Goal: Task Accomplishment & Management: Manage account settings

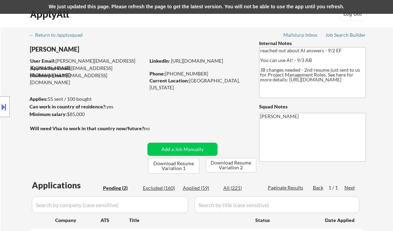
select select ""pending""
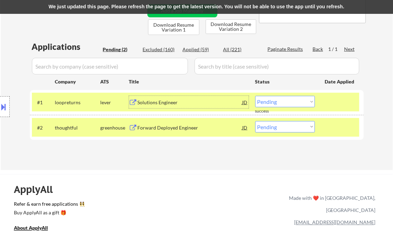
scroll to position [139, 0]
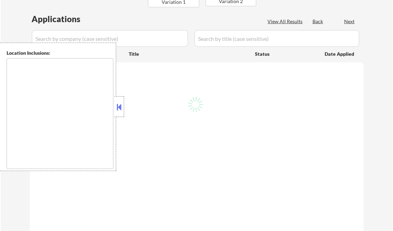
type textarea "Austin, TX West Lake Hills, TX Rollingwood, TX Sunset Valley, TX Cedar Park, TX…"
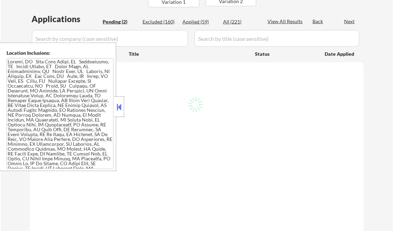
scroll to position [139, 0]
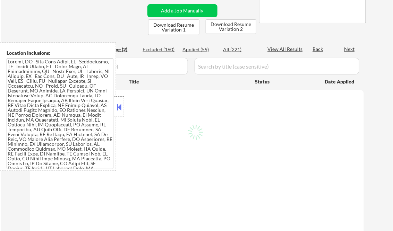
select select ""pending""
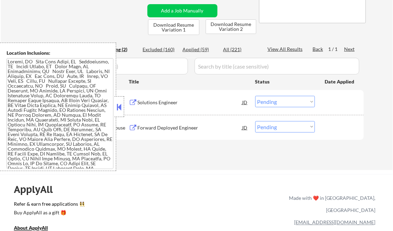
click at [120, 110] on button at bounding box center [120, 107] width 8 height 10
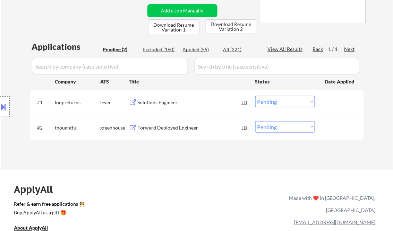
click at [160, 103] on div "Solutions Engineer" at bounding box center [190, 102] width 105 height 7
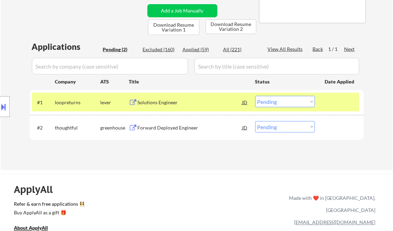
click at [7, 106] on button at bounding box center [4, 106] width 8 height 11
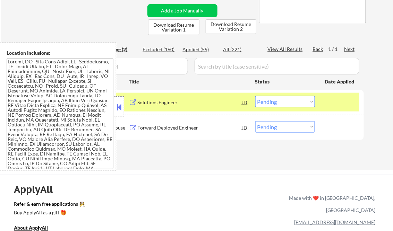
click at [118, 106] on button at bounding box center [120, 107] width 8 height 10
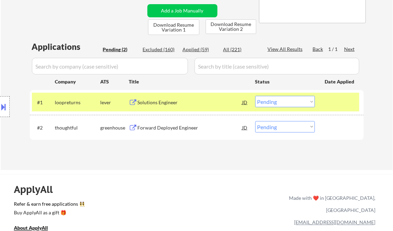
click at [169, 104] on div "Solutions Engineer" at bounding box center [190, 102] width 105 height 7
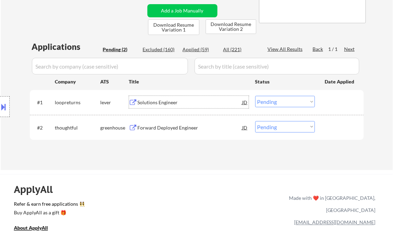
click at [278, 104] on select "Choose an option... Pending Applied Excluded (Questions) Excluded (Expired) Exc…" at bounding box center [285, 101] width 60 height 11
click at [255, 96] on select "Choose an option... Pending Applied Excluded (Questions) Excluded (Expired) Exc…" at bounding box center [285, 101] width 60 height 11
click at [178, 123] on div "Forward Deployed Engineer" at bounding box center [190, 127] width 105 height 12
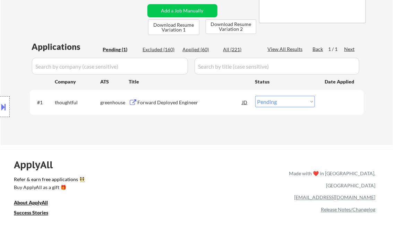
click at [276, 102] on select "Choose an option... Pending Applied Excluded (Questions) Excluded (Expired) Exc…" at bounding box center [285, 101] width 60 height 11
select select ""excluded__other_""
click at [255, 96] on select "Choose an option... Pending Applied Excluded (Questions) Excluded (Expired) Exc…" at bounding box center [285, 101] width 60 height 11
click at [190, 163] on div "ApplyAll Refer & earn free applications 👯‍♀️ Buy ApplyAll as a gift 🎁 About App…" at bounding box center [196, 209] width 393 height 110
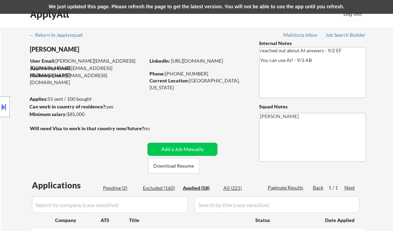
select select ""applied""
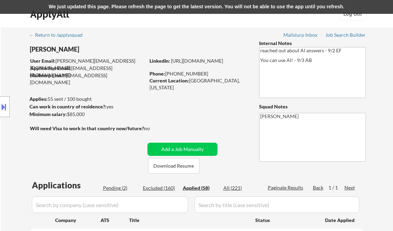
select select ""applied""
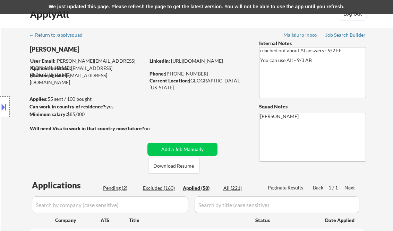
select select ""applied""
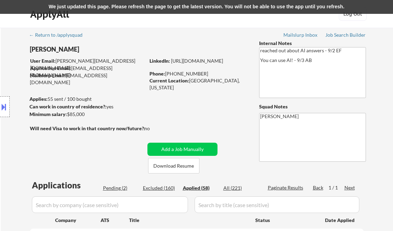
select select ""applied""
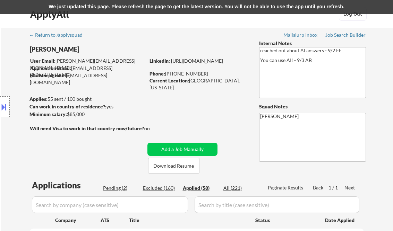
select select ""applied""
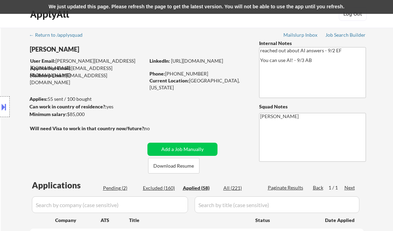
select select ""applied""
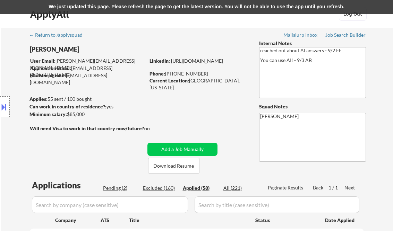
select select ""applied""
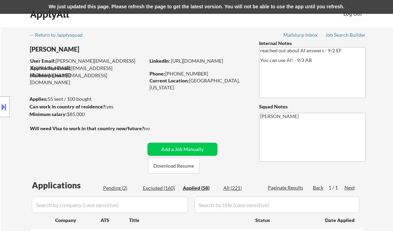
select select ""applied""
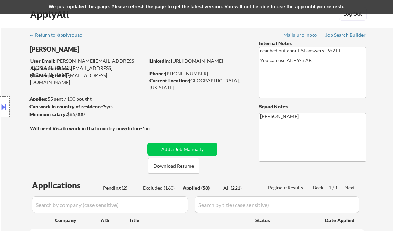
select select ""applied""
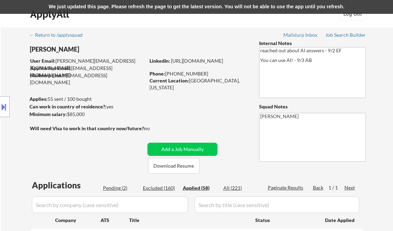
select select ""applied""
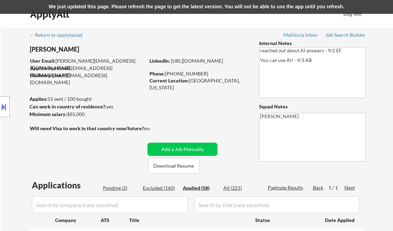
select select ""applied""
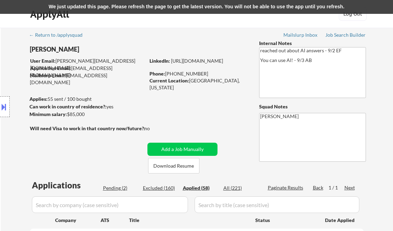
select select ""applied""
type textarea "reached out about AI answers - 9/2 EF You can use AI! - 9/3 AB JB changes neede…"
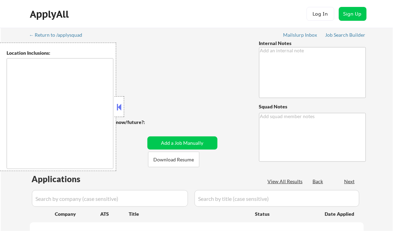
type textarea "reached out about AI answers - 9/2 EF You can use AI! - 9/3 AB JB changes neede…"
type textarea "[PERSON_NAME]"
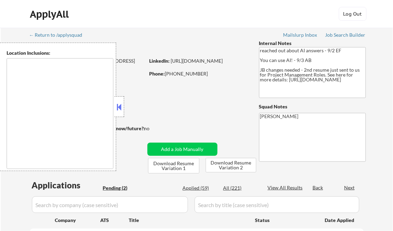
click at [121, 106] on button at bounding box center [120, 107] width 8 height 10
select select ""pending""
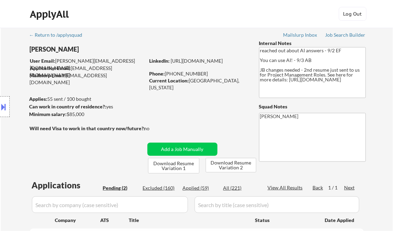
click at [204, 188] on div "Applied (59)" at bounding box center [200, 188] width 35 height 7
select select ""applied""
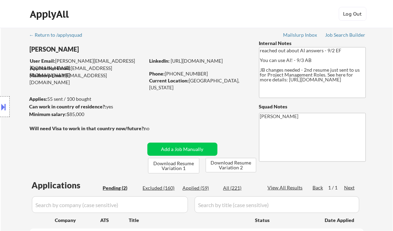
select select ""applied""
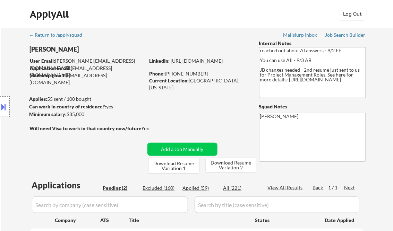
select select ""applied""
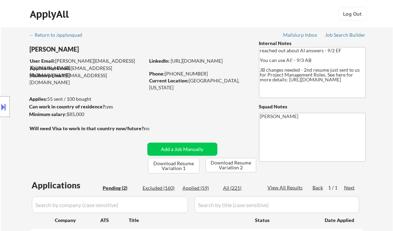
select select ""applied""
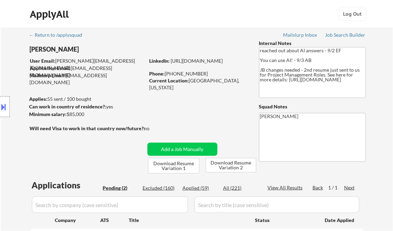
select select ""applied""
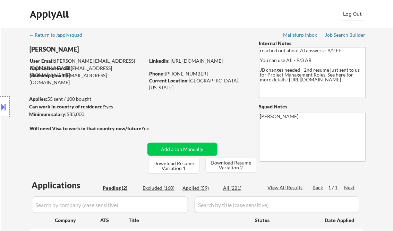
select select ""applied""
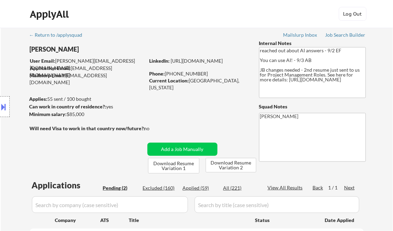
select select ""applied""
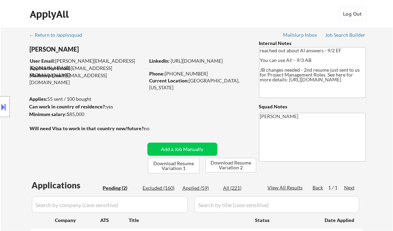
select select ""applied""
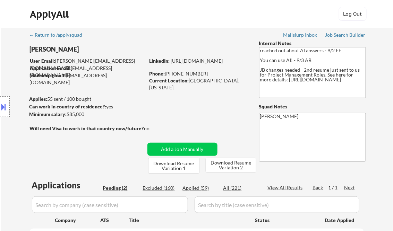
select select ""applied""
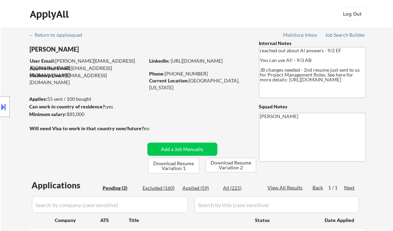
select select ""applied""
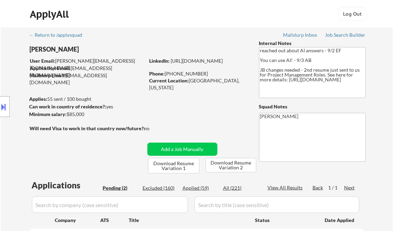
select select ""applied""
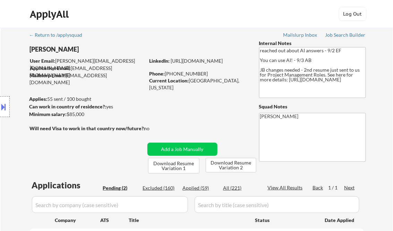
select select ""applied""
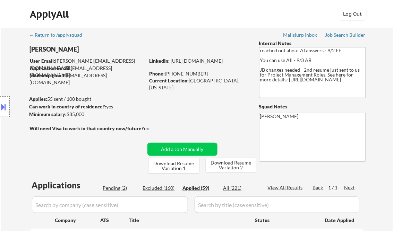
select select ""applied""
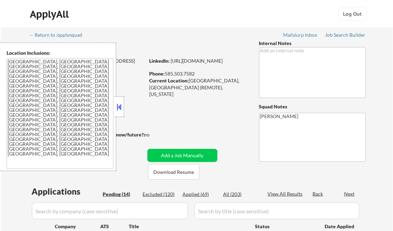
select select ""pending""
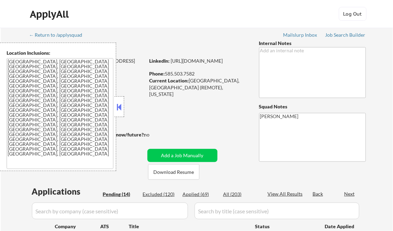
select select ""pending""
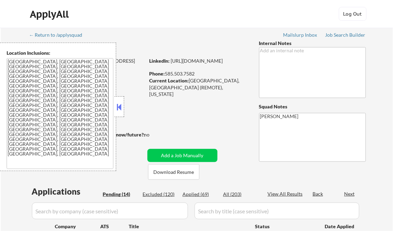
select select ""pending""
click at [119, 102] on button at bounding box center [120, 107] width 8 height 10
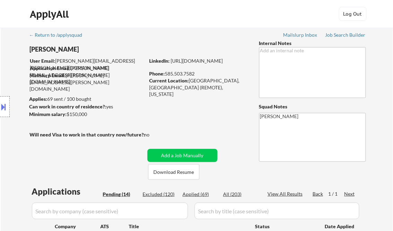
click at [339, 37] on div "Job Search Builder" at bounding box center [346, 35] width 41 height 5
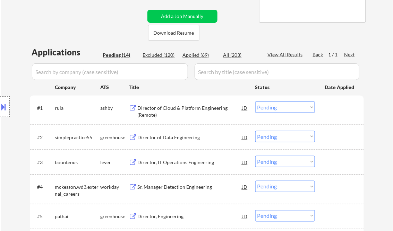
scroll to position [167, 0]
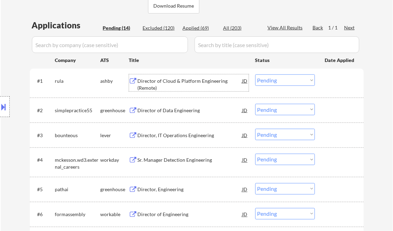
click at [175, 85] on div "Director of Cloud & Platform Engineering (Remote)" at bounding box center [190, 85] width 105 height 14
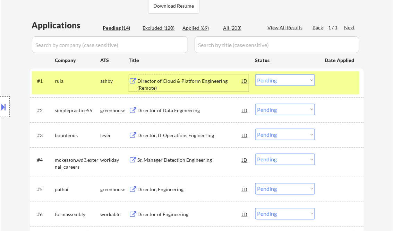
click at [258, 83] on select "Choose an option... Pending Applied Excluded (Questions) Excluded (Expired) Exc…" at bounding box center [285, 80] width 60 height 11
click at [255, 75] on select "Choose an option... Pending Applied Excluded (Questions) Excluded (Expired) Exc…" at bounding box center [285, 80] width 60 height 11
click at [184, 111] on div "Director of Data Engineering" at bounding box center [190, 110] width 105 height 7
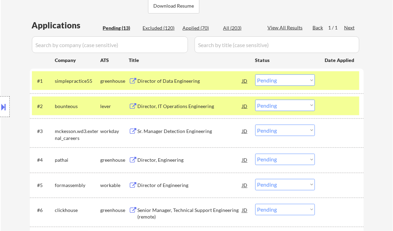
click at [263, 81] on select "Choose an option... Pending Applied Excluded (Questions) Excluded (Expired) Exc…" at bounding box center [285, 80] width 60 height 11
click at [255, 75] on select "Choose an option... Pending Applied Excluded (Questions) Excluded (Expired) Exc…" at bounding box center [285, 80] width 60 height 11
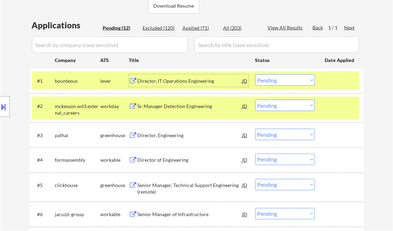
click at [179, 83] on div "Director, IT Operations Engineering" at bounding box center [190, 81] width 105 height 7
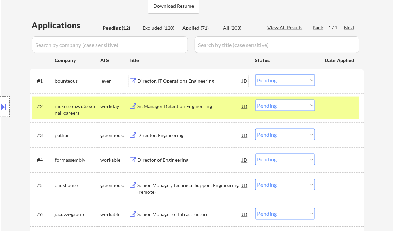
click at [278, 81] on select "Choose an option... Pending Applied Excluded (Questions) Excluded (Expired) Exc…" at bounding box center [285, 80] width 60 height 11
click at [255, 75] on select "Choose an option... Pending Applied Excluded (Questions) Excluded (Expired) Exc…" at bounding box center [285, 80] width 60 height 11
click at [166, 107] on div "Sr. Manager Detection Engineering" at bounding box center [190, 106] width 105 height 7
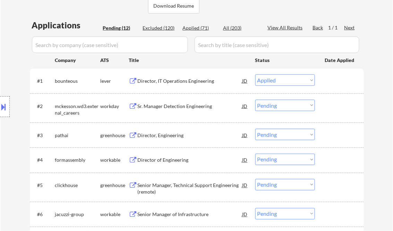
select select ""pending""
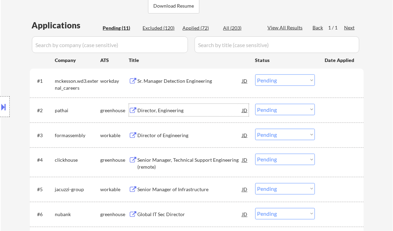
click at [269, 110] on select "Choose an option... Pending Applied Excluded (Questions) Excluded (Expired) Exc…" at bounding box center [285, 109] width 60 height 11
click at [255, 104] on select "Choose an option... Pending Applied Excluded (Questions) Excluded (Expired) Exc…" at bounding box center [285, 109] width 60 height 11
click at [307, 108] on select "Choose an option... Pending Applied Excluded (Questions) Excluded (Expired) Exc…" at bounding box center [285, 109] width 60 height 11
select select ""pending""
click at [255, 104] on select "Choose an option... Pending Applied Excluded (Questions) Excluded (Expired) Exc…" at bounding box center [285, 109] width 60 height 11
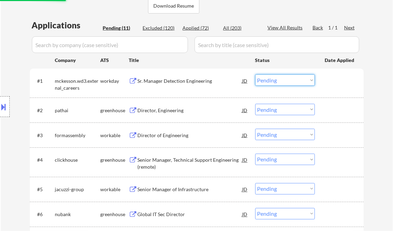
drag, startPoint x: 294, startPoint y: 78, endPoint x: 307, endPoint y: 87, distance: 15.8
click at [294, 78] on select "Choose an option... Pending Applied Excluded (Questions) Excluded (Expired) Exc…" at bounding box center [285, 80] width 60 height 11
click at [255, 75] on select "Choose an option... Pending Applied Excluded (Questions) Excluded (Expired) Exc…" at bounding box center [285, 80] width 60 height 11
click at [167, 112] on div "Director, Engineering" at bounding box center [190, 110] width 105 height 7
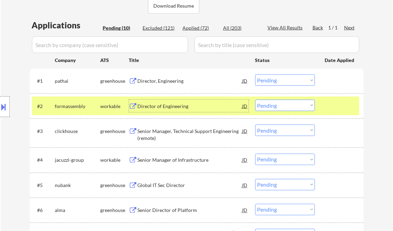
click at [279, 78] on select "Choose an option... Pending Applied Excluded (Questions) Excluded (Expired) Exc…" at bounding box center [285, 80] width 60 height 11
click at [255, 75] on select "Choose an option... Pending Applied Excluded (Questions) Excluded (Expired) Exc…" at bounding box center [285, 80] width 60 height 11
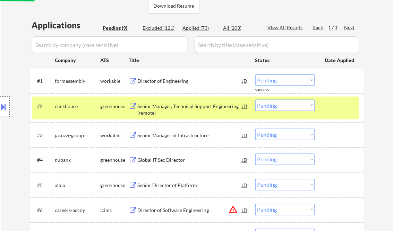
click at [170, 103] on div "Senior Manager, Technical Support Engineering (remote)" at bounding box center [190, 110] width 105 height 14
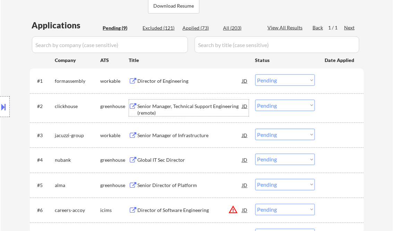
click at [169, 77] on div "Director of Engineering" at bounding box center [190, 81] width 105 height 12
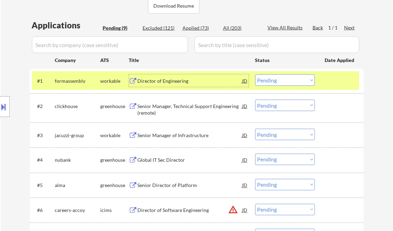
click at [284, 79] on select "Choose an option... Pending Applied Excluded (Questions) Excluded (Expired) Exc…" at bounding box center [285, 80] width 60 height 11
click at [255, 75] on select "Choose an option... Pending Applied Excluded (Questions) Excluded (Expired) Exc…" at bounding box center [285, 80] width 60 height 11
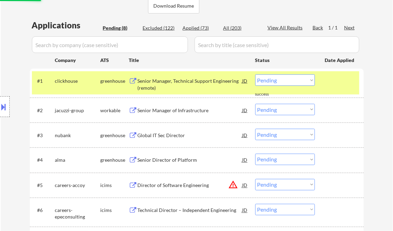
click at [183, 83] on div "Senior Manager, Technical Support Engineering (remote)" at bounding box center [190, 85] width 105 height 14
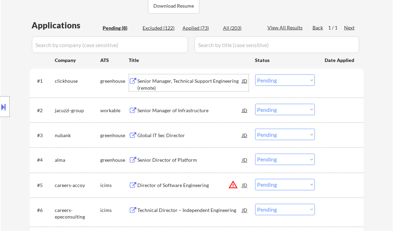
drag, startPoint x: 278, startPoint y: 81, endPoint x: 287, endPoint y: 85, distance: 9.3
click at [278, 81] on select "Choose an option... Pending Applied Excluded (Questions) Excluded (Expired) Exc…" at bounding box center [285, 80] width 60 height 11
click at [255, 75] on select "Choose an option... Pending Applied Excluded (Questions) Excluded (Expired) Exc…" at bounding box center [285, 80] width 60 height 11
click at [177, 110] on div "Senior Manager of Infrastructure" at bounding box center [190, 110] width 105 height 7
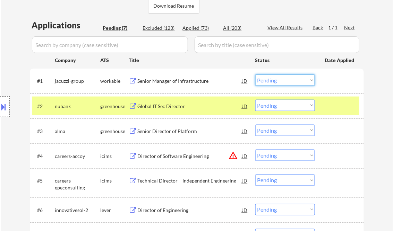
drag, startPoint x: 274, startPoint y: 83, endPoint x: 283, endPoint y: 86, distance: 10.0
click at [274, 83] on select "Choose an option... Pending Applied Excluded (Questions) Excluded (Expired) Exc…" at bounding box center [285, 80] width 60 height 11
click at [255, 75] on select "Choose an option... Pending Applied Excluded (Questions) Excluded (Expired) Exc…" at bounding box center [285, 80] width 60 height 11
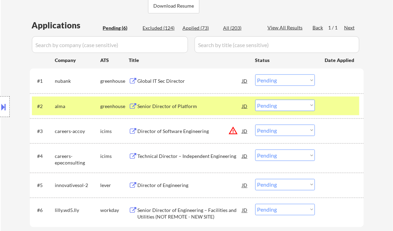
click at [342, 105] on div at bounding box center [340, 106] width 31 height 12
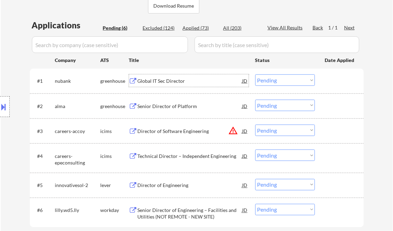
click at [160, 81] on div "Global IT Sec Director" at bounding box center [190, 81] width 105 height 7
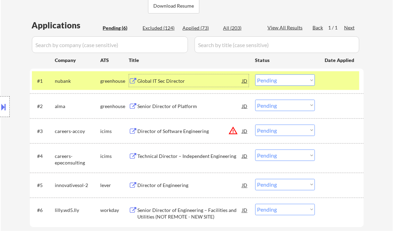
click at [284, 81] on select "Choose an option... Pending Applied Excluded (Questions) Excluded (Expired) Exc…" at bounding box center [285, 80] width 60 height 11
click at [255, 75] on select "Choose an option... Pending Applied Excluded (Questions) Excluded (Expired) Exc…" at bounding box center [285, 80] width 60 height 11
click at [178, 108] on div "Senior Director of Platform" at bounding box center [190, 106] width 105 height 7
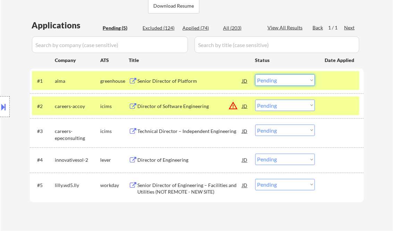
click at [282, 82] on select "Choose an option... Pending Applied Excluded (Questions) Excluded (Expired) Exc…" at bounding box center [285, 80] width 60 height 11
click at [255, 75] on select "Choose an option... Pending Applied Excluded (Questions) Excluded (Expired) Exc…" at bounding box center [285, 80] width 60 height 11
click at [186, 104] on div "Director of Software Engineering" at bounding box center [190, 106] width 105 height 7
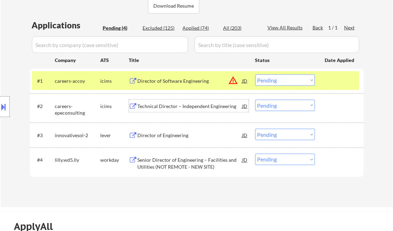
drag, startPoint x: 299, startPoint y: 81, endPoint x: 302, endPoint y: 86, distance: 5.9
click at [299, 81] on select "Choose an option... Pending Applied Excluded (Questions) Excluded (Expired) Exc…" at bounding box center [285, 80] width 60 height 11
click at [255, 75] on select "Choose an option... Pending Applied Excluded (Questions) Excluded (Expired) Exc…" at bounding box center [285, 80] width 60 height 11
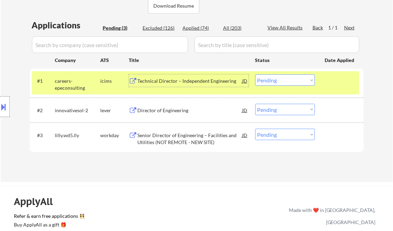
click at [189, 86] on div "Technical Director – Independent Engineering" at bounding box center [190, 81] width 105 height 12
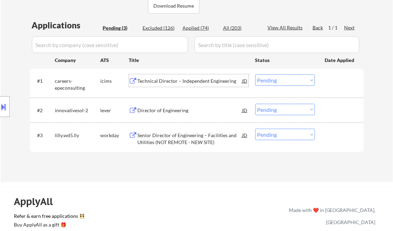
click at [278, 82] on select "Choose an option... Pending Applied Excluded (Questions) Excluded (Expired) Exc…" at bounding box center [285, 80] width 60 height 11
click at [255, 75] on select "Choose an option... Pending Applied Excluded (Questions) Excluded (Expired) Exc…" at bounding box center [285, 80] width 60 height 11
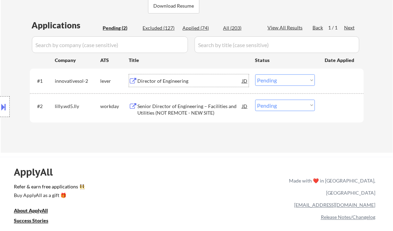
click at [180, 79] on div "Director of Engineering" at bounding box center [190, 81] width 105 height 7
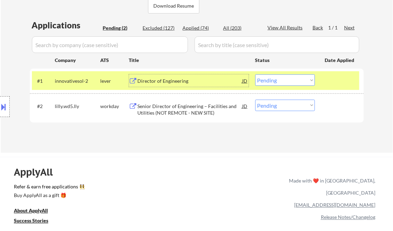
click at [294, 81] on select "Choose an option... Pending Applied Excluded (Questions) Excluded (Expired) Exc…" at bounding box center [285, 80] width 60 height 11
click at [255, 75] on select "Choose an option... Pending Applied Excluded (Questions) Excluded (Expired) Exc…" at bounding box center [285, 80] width 60 height 11
click at [167, 108] on div "Senior Director of Engineering – Facilities and Utilities (NOT REMOTE - NEW SIT…" at bounding box center [190, 110] width 105 height 14
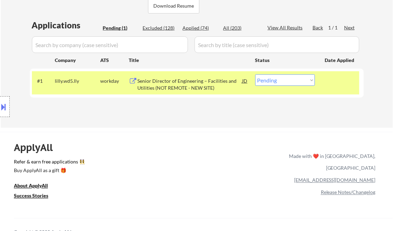
drag, startPoint x: 280, startPoint y: 81, endPoint x: 286, endPoint y: 85, distance: 6.9
click at [281, 81] on select "Choose an option... Pending Applied Excluded (Questions) Excluded (Expired) Exc…" at bounding box center [285, 80] width 60 height 11
select select ""excluded__bad_match_""
click at [255, 75] on select "Choose an option... Pending Applied Excluded (Questions) Excluded (Expired) Exc…" at bounding box center [285, 80] width 60 height 11
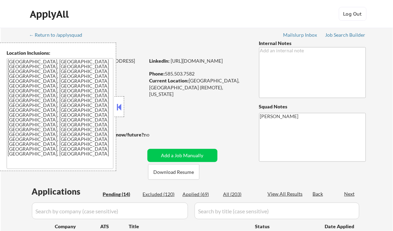
select select ""pending""
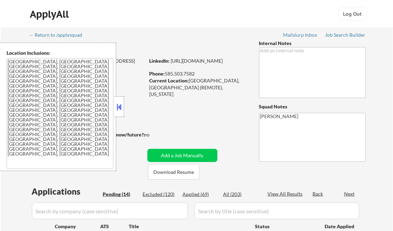
select select ""pending""
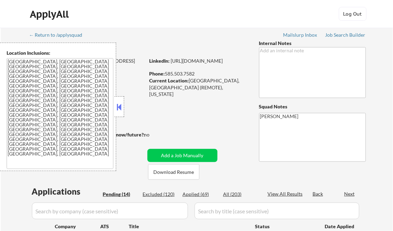
select select ""pending""
click at [116, 106] on button at bounding box center [120, 107] width 8 height 10
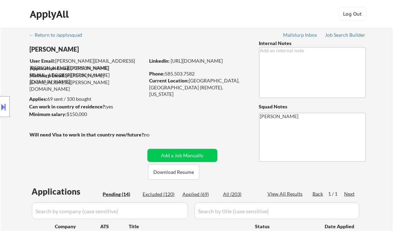
click at [203, 194] on div "Applied (69)" at bounding box center [200, 194] width 35 height 7
select select ""applied""
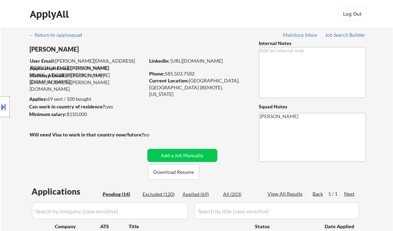
select select ""applied""
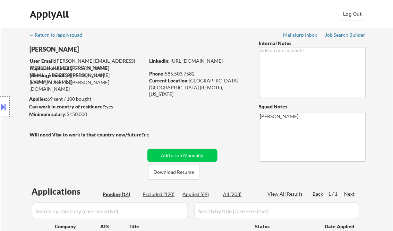
select select ""applied""
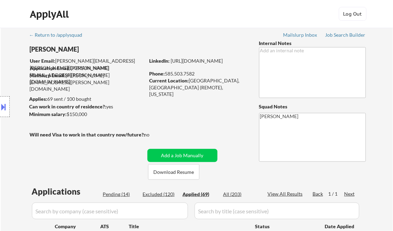
select select ""applied""
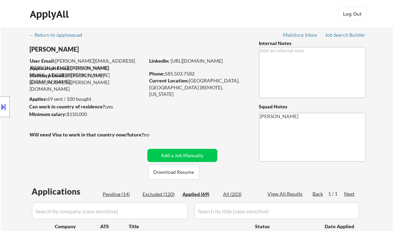
select select ""applied""
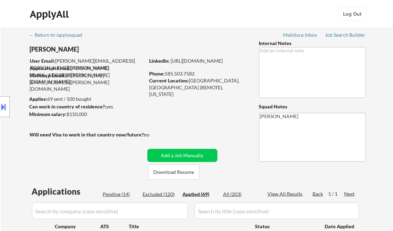
select select ""applied""
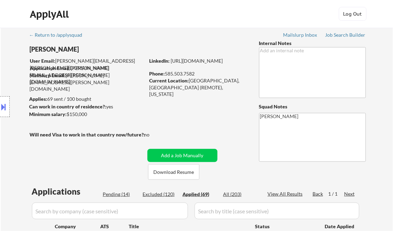
select select ""applied""
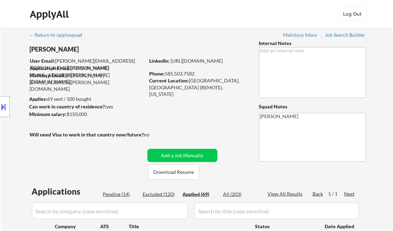
select select ""applied""
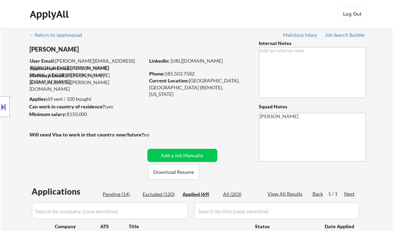
select select ""applied""
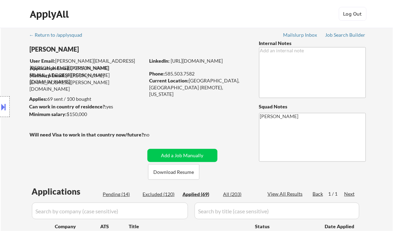
select select ""applied""
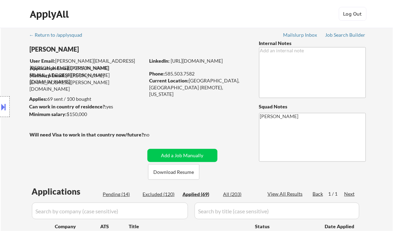
select select ""applied""
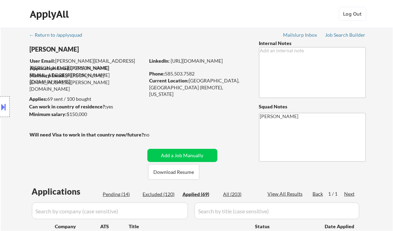
select select ""applied""
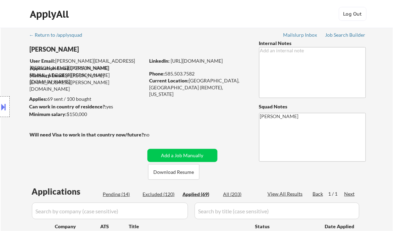
select select ""applied""
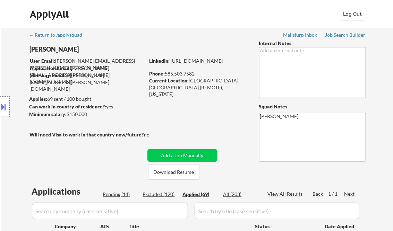
select select ""applied""
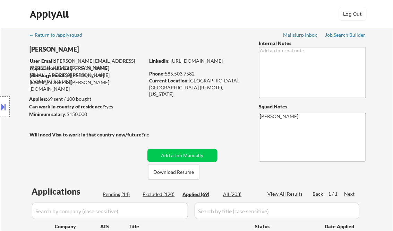
scroll to position [1938, 0]
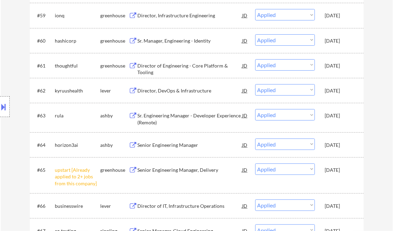
select select ""applied""
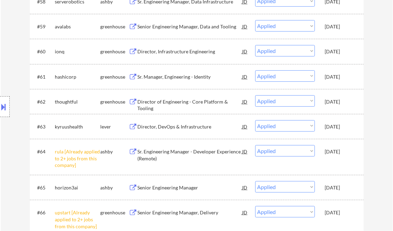
select select ""applied""
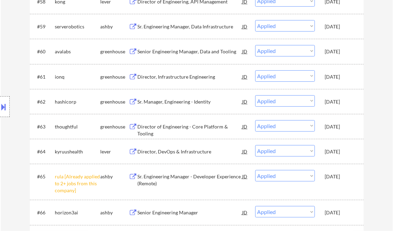
select select ""applied""
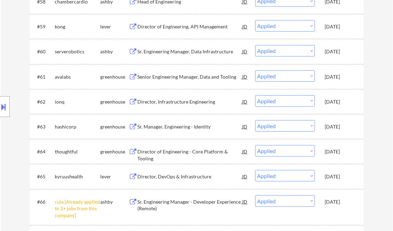
select select ""applied""
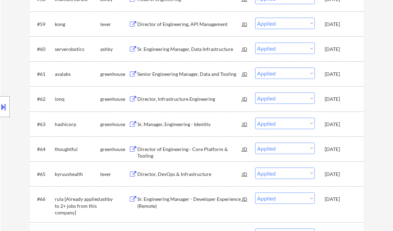
select select ""applied""
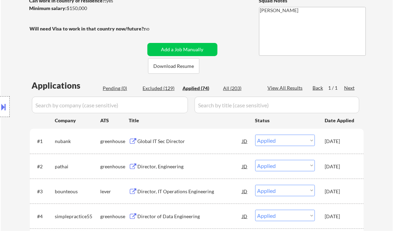
scroll to position [165, 0]
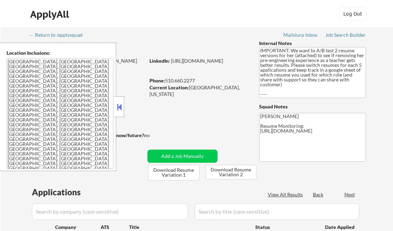
select select ""pending""
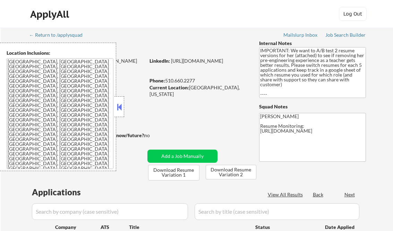
select select ""pending""
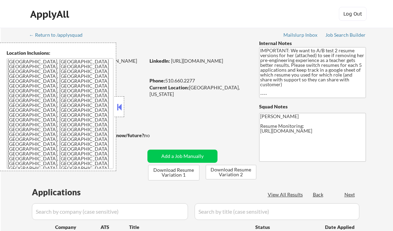
select select ""pending""
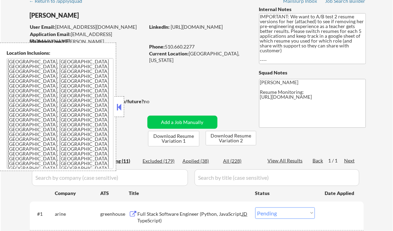
scroll to position [56, 0]
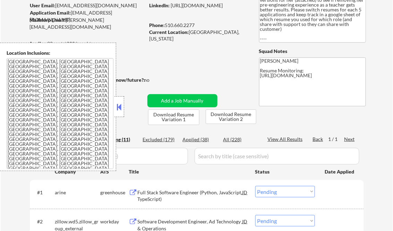
click at [122, 107] on button at bounding box center [120, 107] width 8 height 10
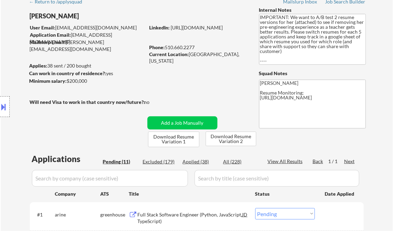
scroll to position [0, 0]
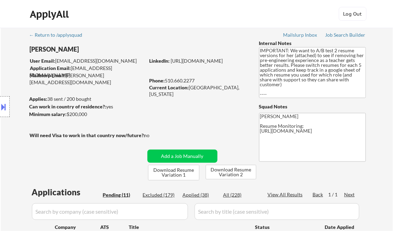
click at [343, 34] on div "Job Search Builder" at bounding box center [346, 35] width 41 height 5
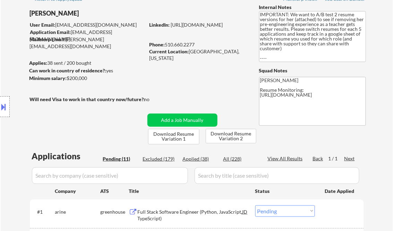
scroll to position [139, 0]
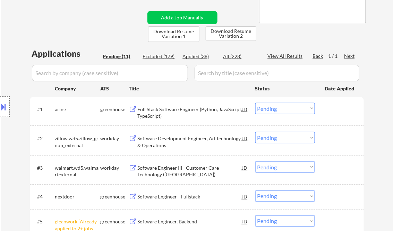
click at [179, 114] on div "Full Stack Software Engineer (Python, JavaScript, TypeScript)" at bounding box center [190, 113] width 105 height 14
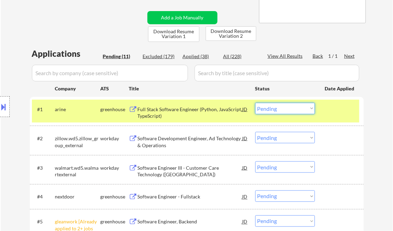
drag, startPoint x: 277, startPoint y: 111, endPoint x: 283, endPoint y: 114, distance: 6.8
click at [277, 111] on select "Choose an option... Pending Applied Excluded (Questions) Excluded (Expired) Exc…" at bounding box center [285, 108] width 60 height 11
click at [255, 103] on select "Choose an option... Pending Applied Excluded (Questions) Excluded (Expired) Exc…" at bounding box center [285, 108] width 60 height 11
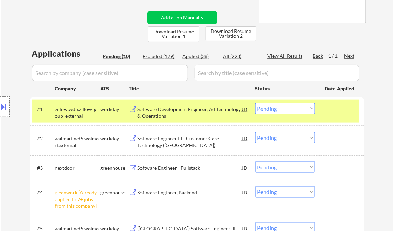
click at [172, 117] on div "Software Development Engineer, Ad Technology & Operations" at bounding box center [190, 113] width 105 height 14
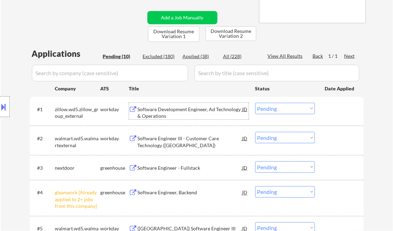
click at [181, 112] on div "Software Development Engineer, Ad Technology & Operations" at bounding box center [190, 113] width 105 height 14
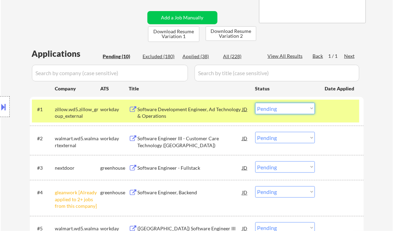
click at [284, 111] on select "Choose an option... Pending Applied Excluded (Questions) Excluded (Expired) Exc…" at bounding box center [285, 108] width 60 height 11
click at [255, 103] on select "Choose an option... Pending Applied Excluded (Questions) Excluded (Expired) Exc…" at bounding box center [285, 108] width 60 height 11
select select ""pending""
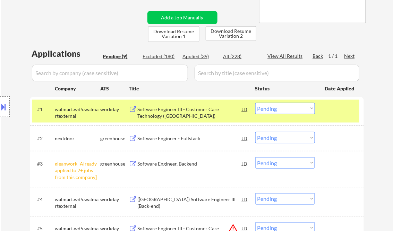
click at [176, 115] on div "Software Engineer III - Customer Care Technology (Sunnyvale)" at bounding box center [190, 113] width 105 height 14
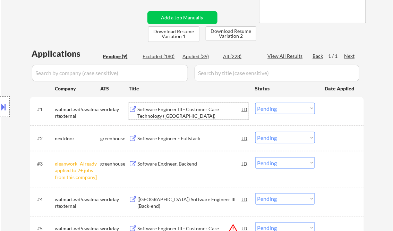
click at [5, 103] on button at bounding box center [4, 106] width 8 height 11
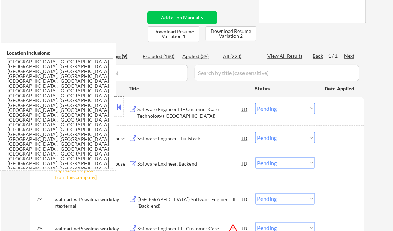
click at [120, 106] on button at bounding box center [120, 107] width 8 height 10
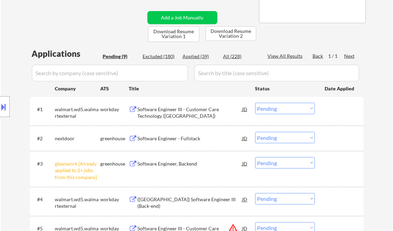
click at [4, 103] on button at bounding box center [4, 106] width 8 height 11
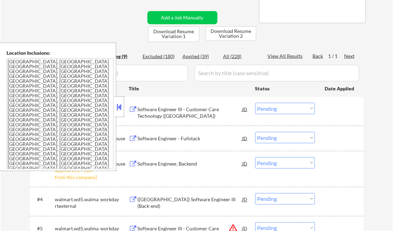
click at [118, 104] on button at bounding box center [120, 107] width 8 height 10
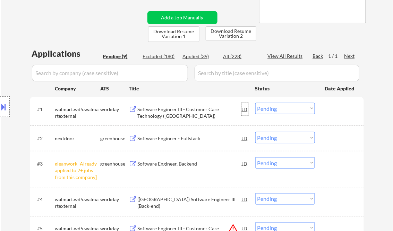
click at [245, 110] on div "JD" at bounding box center [245, 109] width 7 height 12
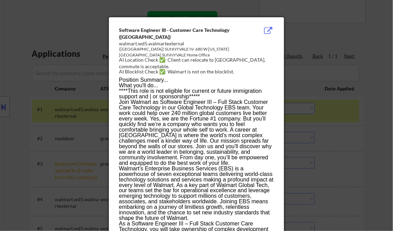
click at [377, 39] on div at bounding box center [196, 115] width 393 height 231
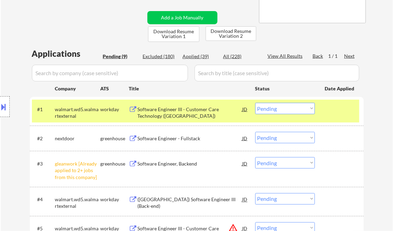
click at [1, 106] on button at bounding box center [4, 106] width 8 height 11
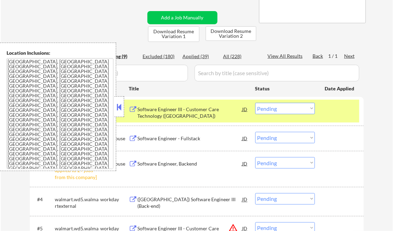
click at [118, 108] on button at bounding box center [120, 107] width 8 height 10
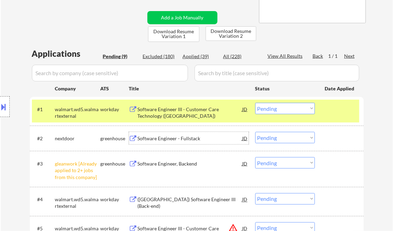
click at [174, 138] on div "Software Engineer - Fullstack" at bounding box center [190, 138] width 105 height 7
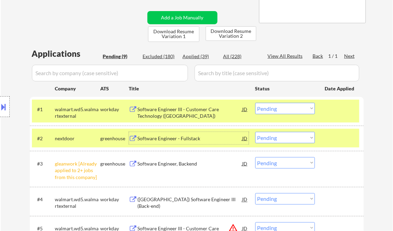
drag, startPoint x: 282, startPoint y: 140, endPoint x: 296, endPoint y: 143, distance: 14.0
click at [283, 139] on select "Choose an option... Pending Applied Excluded (Questions) Excluded (Expired) Exc…" at bounding box center [285, 137] width 60 height 11
click at [255, 132] on select "Choose an option... Pending Applied Excluded (Questions) Excluded (Expired) Exc…" at bounding box center [285, 137] width 60 height 11
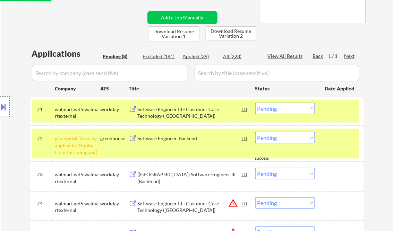
drag, startPoint x: 273, startPoint y: 141, endPoint x: 281, endPoint y: 144, distance: 8.5
click at [273, 141] on select "Choose an option... Pending Applied Excluded (Questions) Excluded (Expired) Exc…" at bounding box center [285, 137] width 60 height 11
click at [381, 132] on div "← Return to /applysquad Mailslurp Inbox Job Search Builder Sheena Shirakhon Use…" at bounding box center [197, 126] width 393 height 475
click at [347, 113] on div at bounding box center [340, 109] width 31 height 12
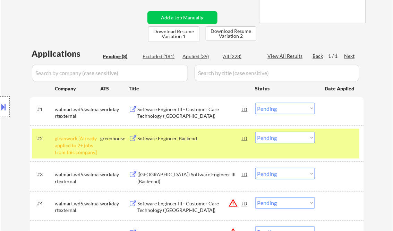
click at [343, 137] on div at bounding box center [340, 138] width 31 height 12
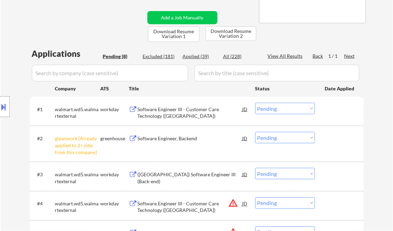
drag, startPoint x: 273, startPoint y: 139, endPoint x: 279, endPoint y: 144, distance: 7.9
click at [273, 139] on select "Choose an option... Pending Applied Excluded (Questions) Excluded (Expired) Exc…" at bounding box center [285, 137] width 60 height 11
click at [255, 132] on select "Choose an option... Pending Applied Excluded (Questions) Excluded (Expired) Exc…" at bounding box center [285, 137] width 60 height 11
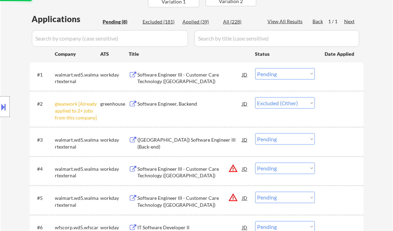
scroll to position [194, 0]
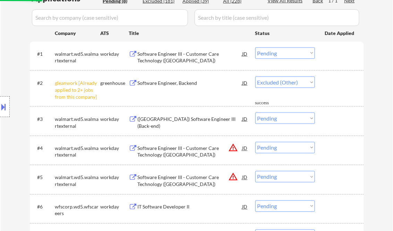
select select ""pending""
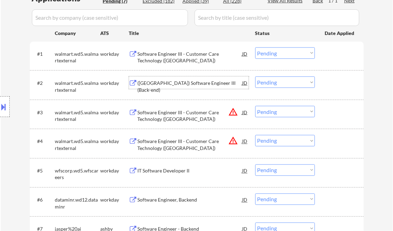
click at [180, 86] on div "(USA) Software Engineer III (Back-end)" at bounding box center [190, 87] width 105 height 14
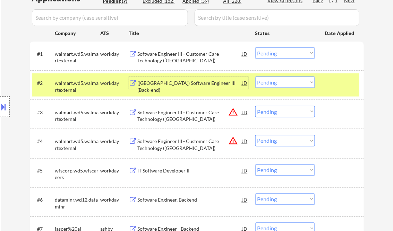
click at [275, 113] on select "Choose an option... Pending Applied Excluded (Questions) Excluded (Expired) Exc…" at bounding box center [285, 111] width 60 height 11
select select ""excluded__location_""
click at [255, 106] on select "Choose an option... Pending Applied Excluded (Questions) Excluded (Expired) Exc…" at bounding box center [285, 111] width 60 height 11
click at [294, 144] on select "Choose an option... Pending Applied Excluded (Questions) Excluded (Expired) Exc…" at bounding box center [285, 140] width 60 height 11
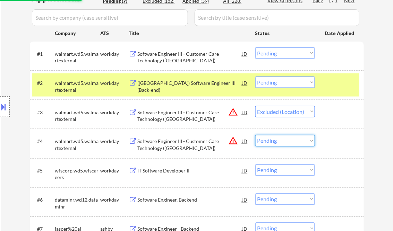
select select ""excluded__location_""
click at [255, 135] on select "Choose an option... Pending Applied Excluded (Questions) Excluded (Expired) Exc…" at bounding box center [285, 140] width 60 height 11
select select ""pending""
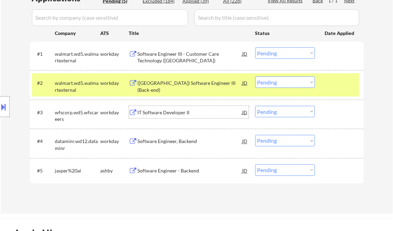
click at [175, 113] on div "IT Software Developer II" at bounding box center [190, 112] width 105 height 7
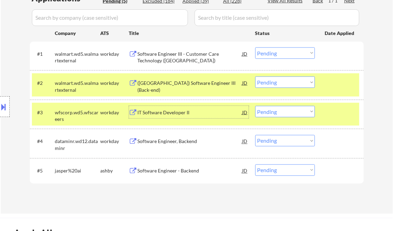
click at [171, 116] on div "IT Software Developer II" at bounding box center [190, 112] width 105 height 7
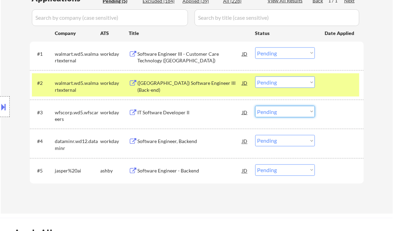
click at [279, 113] on select "Choose an option... Pending Applied Excluded (Questions) Excluded (Expired) Exc…" at bounding box center [285, 111] width 60 height 11
click at [177, 116] on div "IT Software Developer II" at bounding box center [190, 112] width 105 height 12
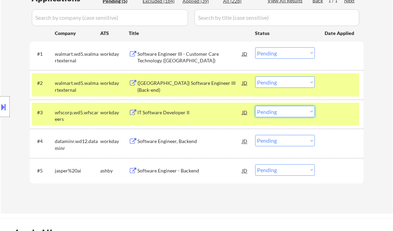
click at [280, 115] on select "Choose an option... Pending Applied Excluded (Questions) Excluded (Expired) Exc…" at bounding box center [285, 111] width 60 height 11
click at [255, 106] on select "Choose an option... Pending Applied Excluded (Questions) Excluded (Expired) Exc…" at bounding box center [285, 111] width 60 height 11
click at [165, 144] on div "Software Engineer, Backend" at bounding box center [190, 141] width 105 height 7
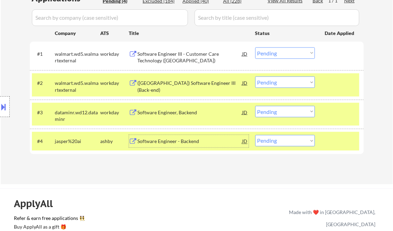
drag, startPoint x: 284, startPoint y: 112, endPoint x: 289, endPoint y: 112, distance: 4.5
click at [284, 112] on select "Choose an option... Pending Applied Excluded (Questions) Excluded (Expired) Exc…" at bounding box center [285, 111] width 60 height 11
select select ""excluded__salary_""
click at [255, 106] on select "Choose an option... Pending Applied Excluded (Questions) Excluded (Expired) Exc…" at bounding box center [285, 111] width 60 height 11
click at [198, 171] on div "← Return to /applysquad Mailslurp Inbox Job Search Builder Sheena Shirakhon Use…" at bounding box center [197, 6] width 346 height 346
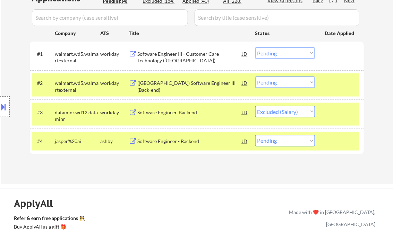
click at [181, 143] on div "Software Engineer - Backend" at bounding box center [190, 141] width 105 height 7
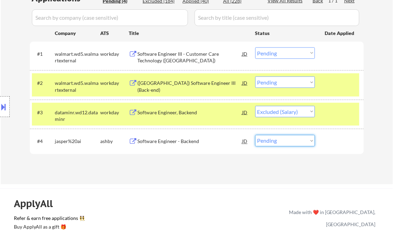
drag, startPoint x: 291, startPoint y: 142, endPoint x: 296, endPoint y: 146, distance: 7.6
click at [291, 142] on select "Choose an option... Pending Applied Excluded (Questions) Excluded (Expired) Exc…" at bounding box center [285, 140] width 60 height 11
select select ""excluded__salary_""
click at [255, 135] on select "Choose an option... Pending Applied Excluded (Questions) Excluded (Expired) Exc…" at bounding box center [285, 140] width 60 height 11
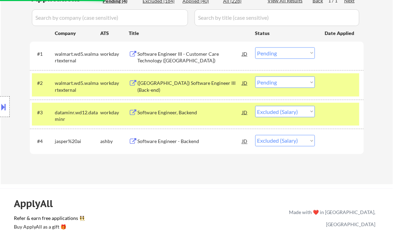
select select ""pending""
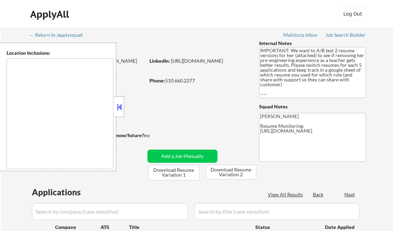
scroll to position [56, 0]
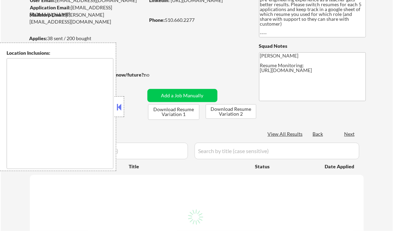
type textarea "[GEOGRAPHIC_DATA], [GEOGRAPHIC_DATA] [GEOGRAPHIC_DATA], [GEOGRAPHIC_DATA] [GEOG…"
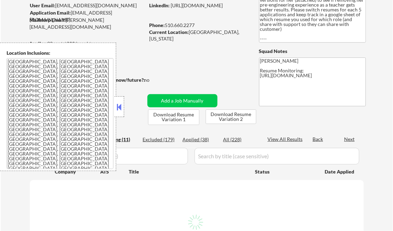
select select ""pending""
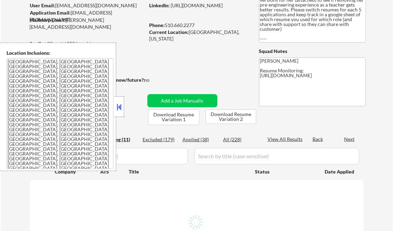
select select ""pending""
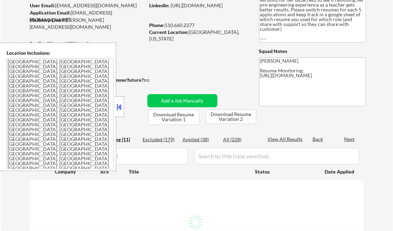
select select ""pending""
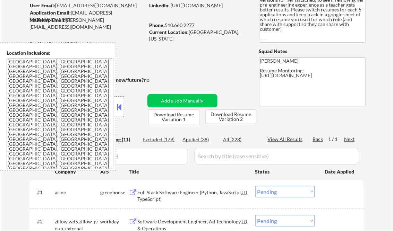
click at [119, 107] on button at bounding box center [120, 107] width 8 height 10
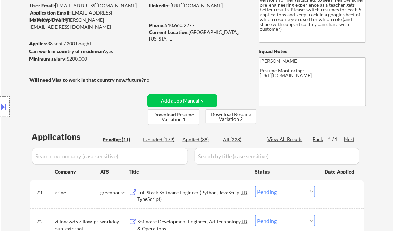
click at [199, 140] on div "Applied (38)" at bounding box center [200, 139] width 35 height 7
select select ""applied""
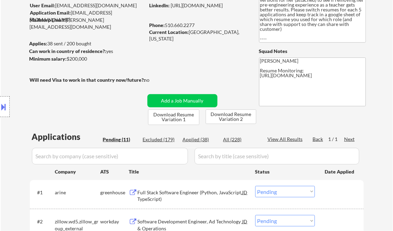
select select ""applied""
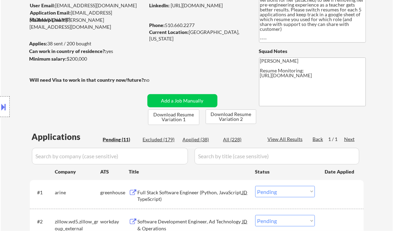
select select ""applied""
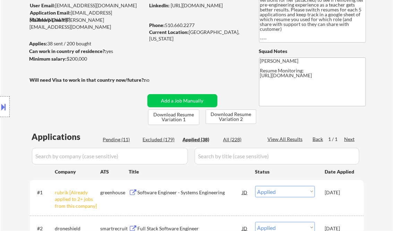
select select ""applied""
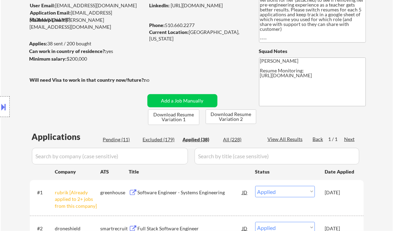
select select ""applied""
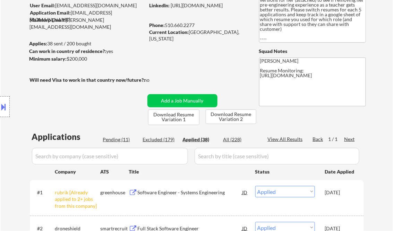
select select ""applied""
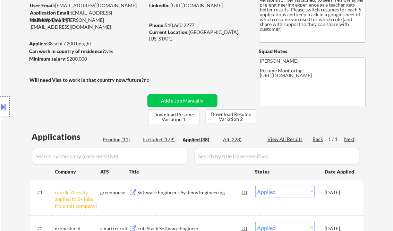
select select ""applied""
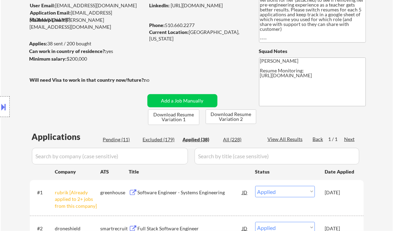
select select ""applied""
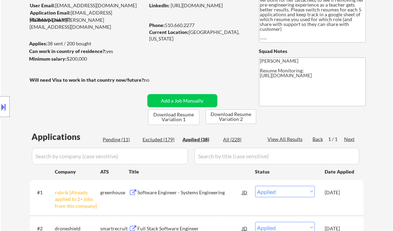
select select ""applied""
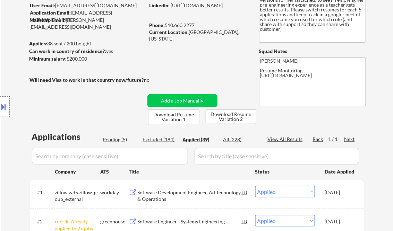
select select ""applied""
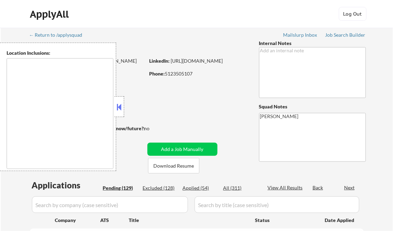
type textarea "remote"
click at [120, 104] on button at bounding box center [120, 107] width 8 height 10
select select ""pending""
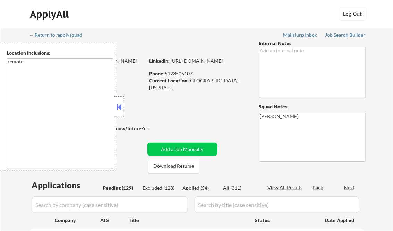
select select ""pending""
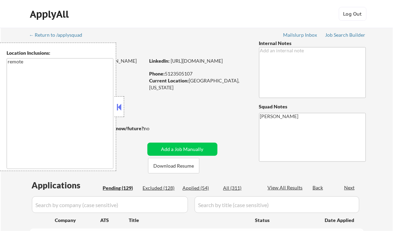
select select ""pending""
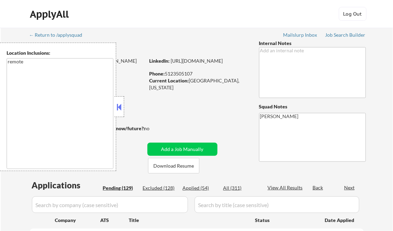
select select ""pending""
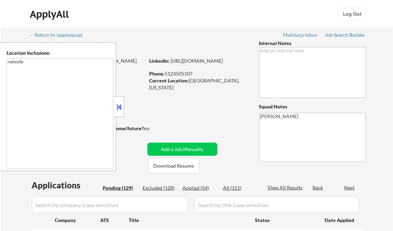
select select ""pending""
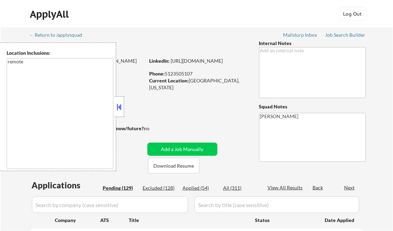
select select ""pending""
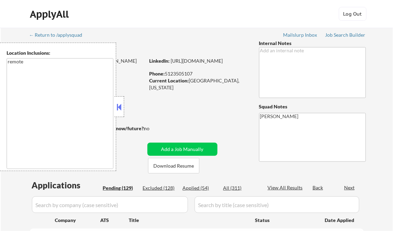
select select ""pending""
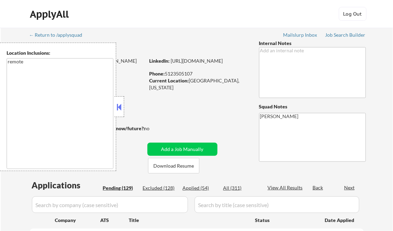
select select ""pending""
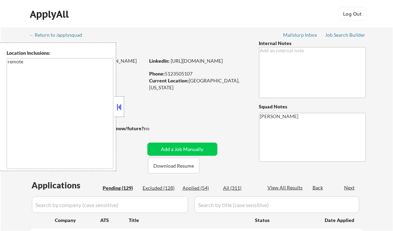
select select ""pending""
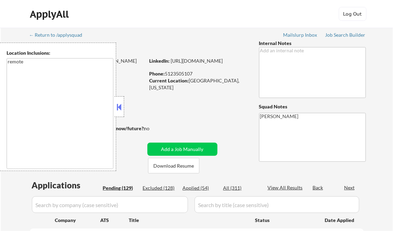
select select ""pending""
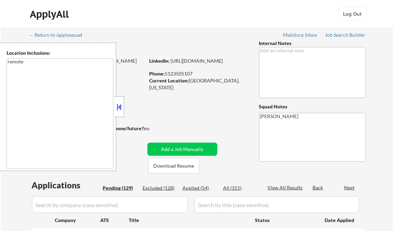
select select ""pending""
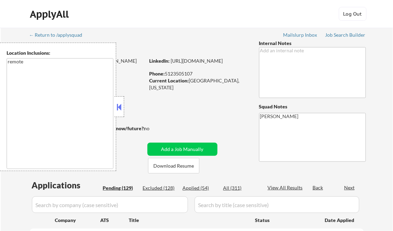
select select ""pending""
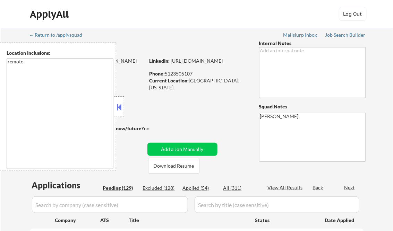
select select ""pending""
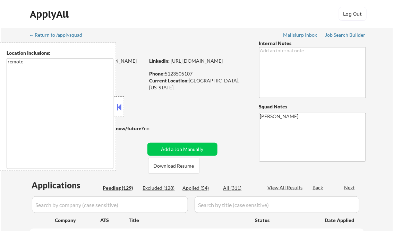
select select ""pending""
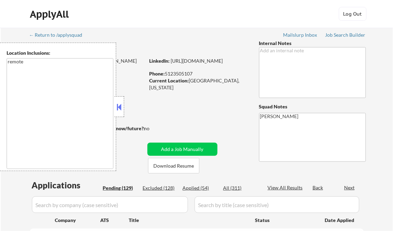
select select ""pending""
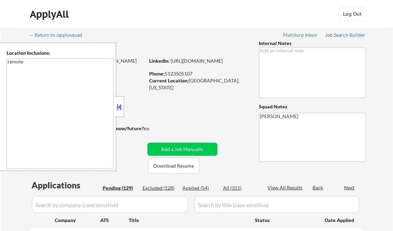
select select ""pending""
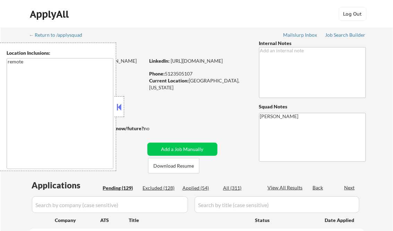
select select ""pending""
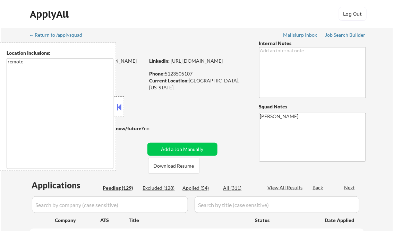
select select ""pending""
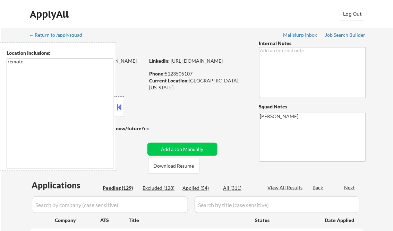
select select ""pending""
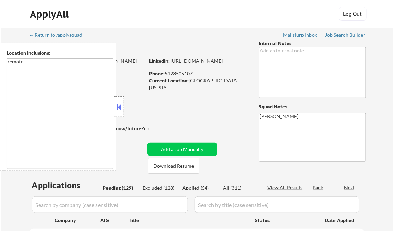
select select ""pending""
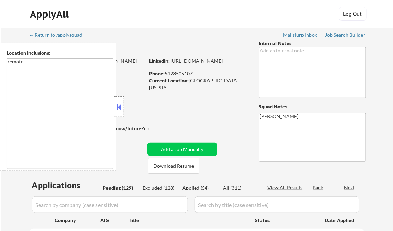
select select ""pending""
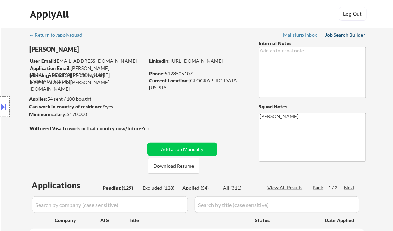
click at [342, 34] on div "Job Search Builder" at bounding box center [346, 35] width 41 height 5
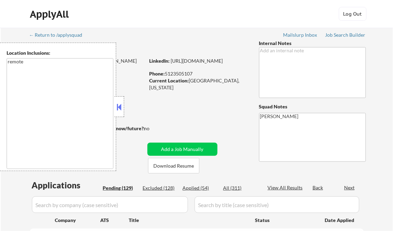
click at [121, 107] on button at bounding box center [120, 107] width 8 height 10
click at [204, 187] on div "Applied (54)" at bounding box center [200, 188] width 35 height 7
select select ""pending""
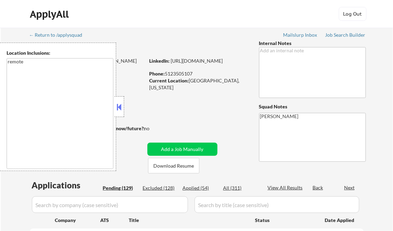
select select ""pending""
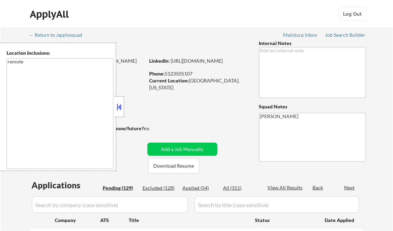
select select ""pending""
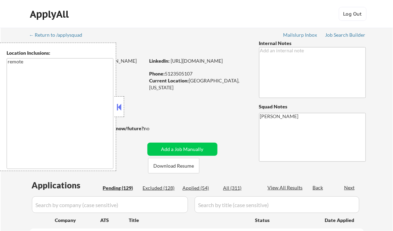
select select ""pending""
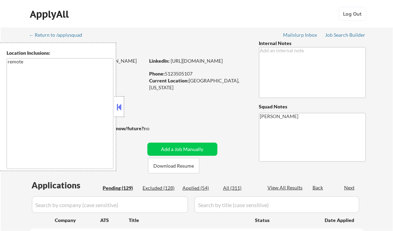
select select ""pending""
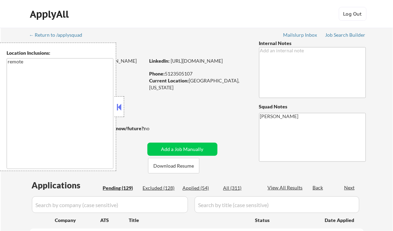
select select ""pending""
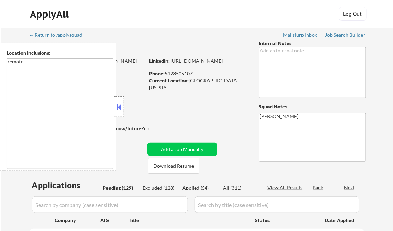
select select ""pending""
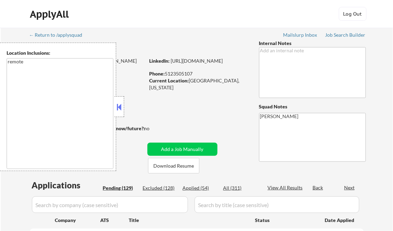
select select ""pending""
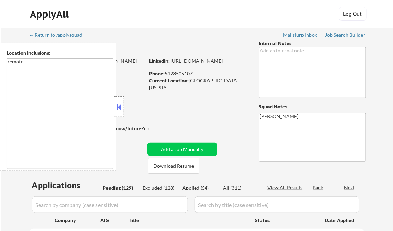
select select ""pending""
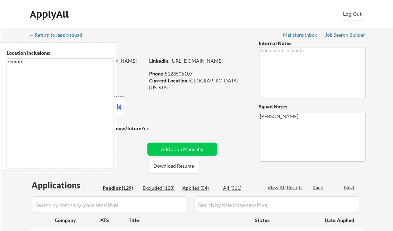
select select ""pending""
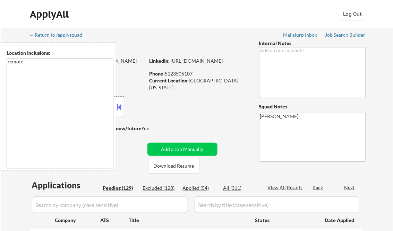
select select ""pending""
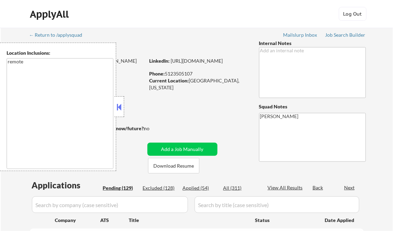
select select ""pending""
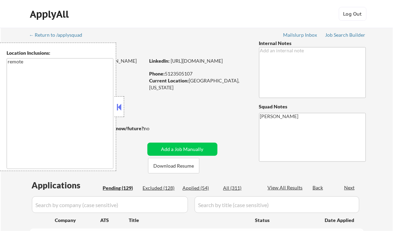
select select ""pending""
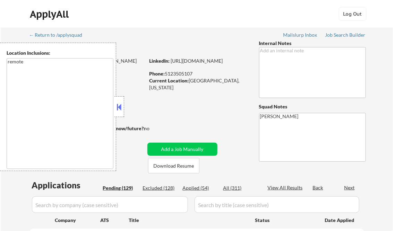
select select ""pending""
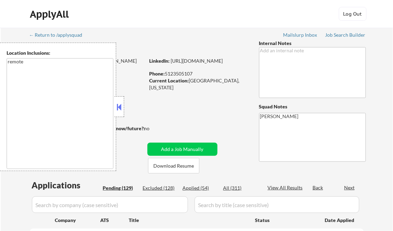
select select ""pending""
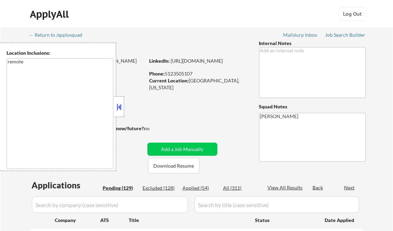
select select ""pending""
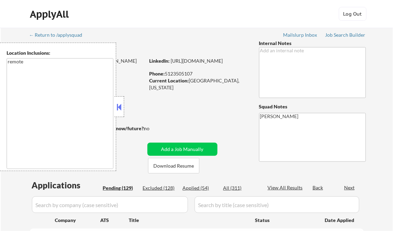
select select ""pending""
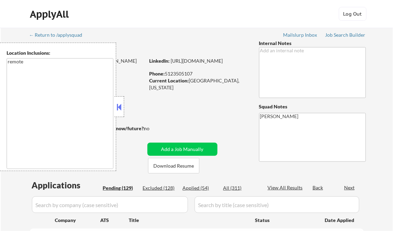
select select ""pending""
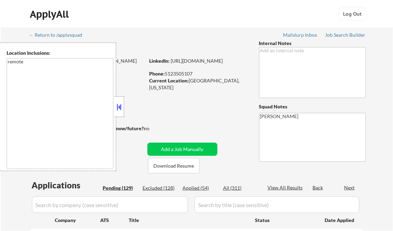
select select ""pending""
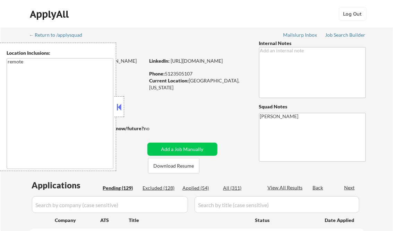
select select ""pending""
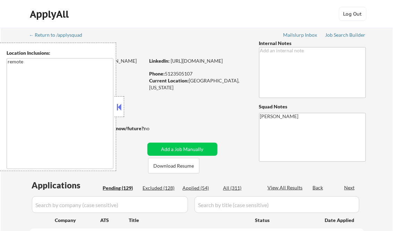
select select ""pending""
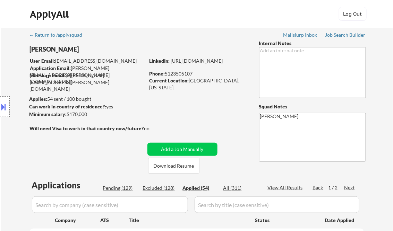
select select ""applied""
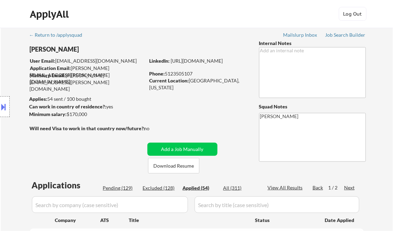
select select ""applied""
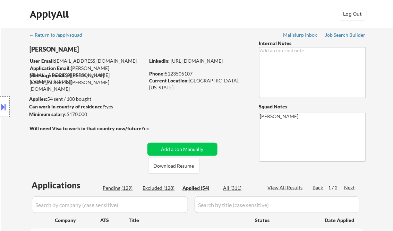
select select ""applied""
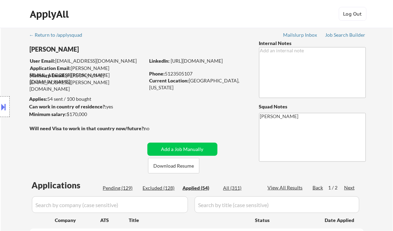
select select ""applied""
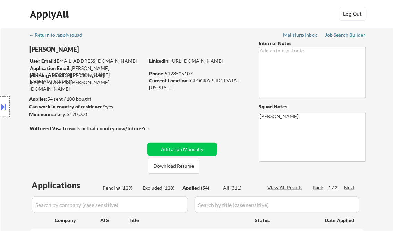
select select ""applied""
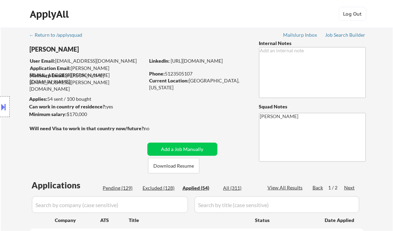
select select ""applied""
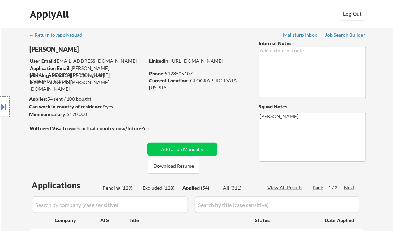
select select ""applied""
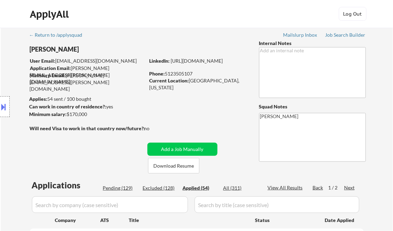
select select ""applied""
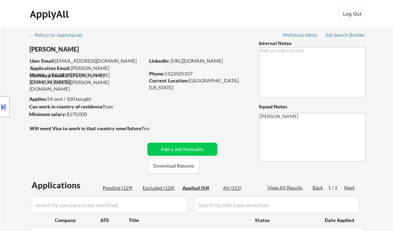
select select ""applied""
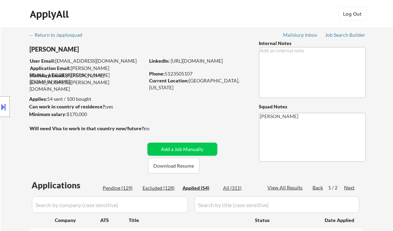
select select ""applied""
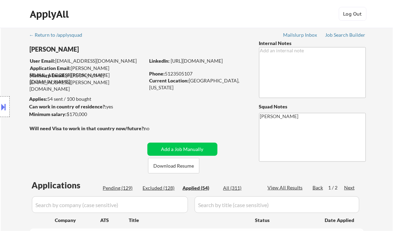
select select ""applied""
